Goal: Navigation & Orientation: Go to known website

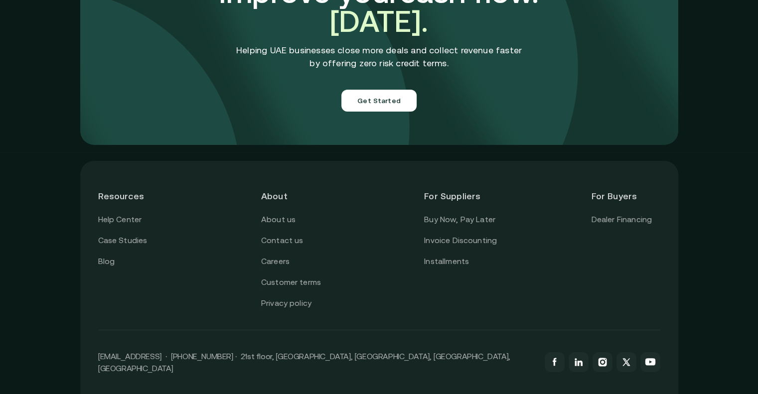
scroll to position [3553, 0]
